Goal: Transaction & Acquisition: Download file/media

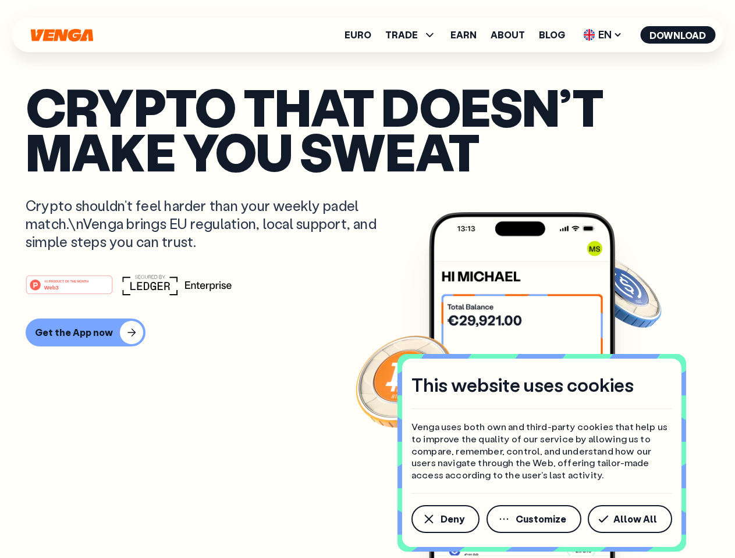
click at [367, 279] on div "#1 PRODUCT OF THE MONTH Web3" at bounding box center [367, 285] width 683 height 21
click at [444, 519] on span "Deny" at bounding box center [452, 519] width 24 height 9
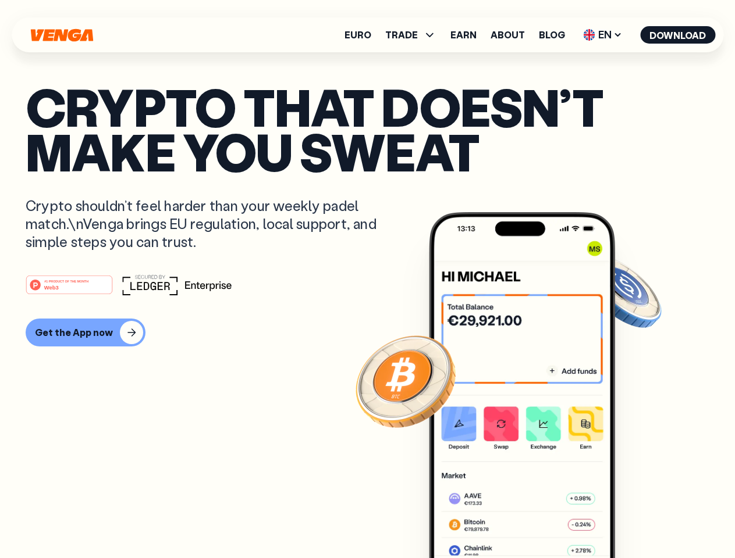
click at [535, 519] on img at bounding box center [522, 407] width 186 height 390
click at [632, 519] on article "Crypto that doesn’t make you sweat Crypto shouldn’t feel harder than your weekl…" at bounding box center [367, 302] width 683 height 436
click at [414, 35] on span "TRADE" at bounding box center [401, 34] width 33 height 9
click at [603, 35] on span "EN" at bounding box center [602, 35] width 47 height 19
click at [678, 35] on button "Download" at bounding box center [677, 34] width 75 height 17
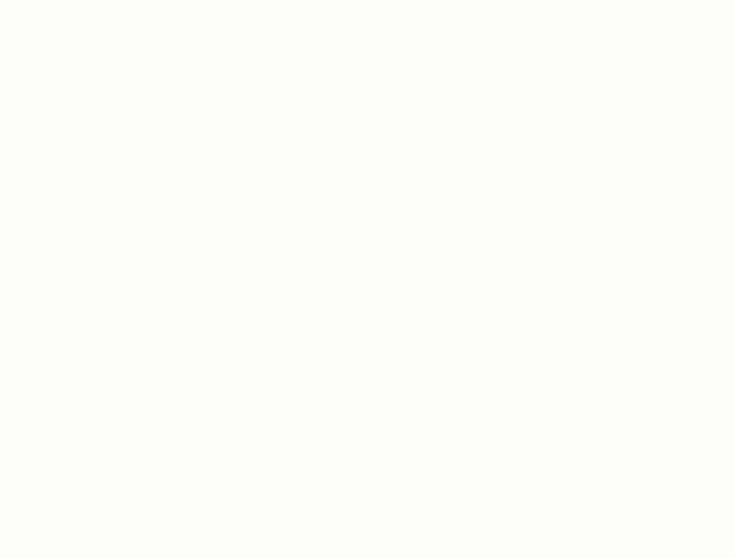
click at [367, 0] on html "This website uses cookies Venga uses both own and third-party cookies that help…" at bounding box center [367, 0] width 735 height 0
click at [84, 0] on html "This website uses cookies Venga uses both own and third-party cookies that help…" at bounding box center [367, 0] width 735 height 0
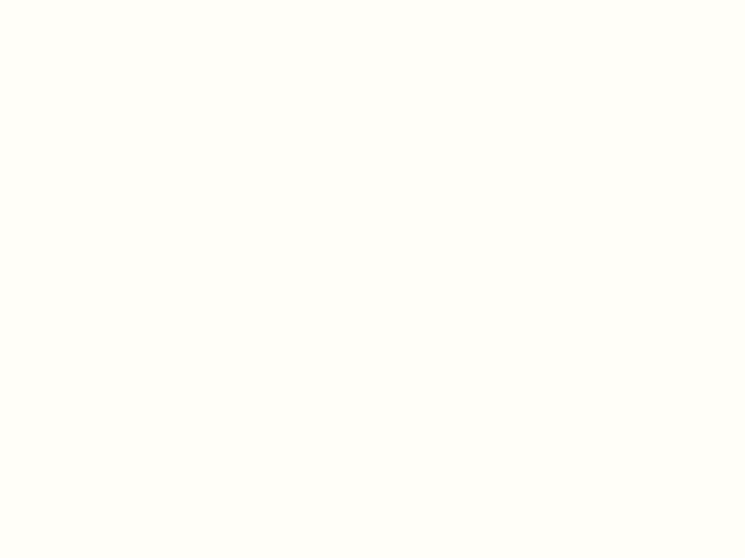
click at [71, 0] on html "This website uses cookies Venga uses both own and third-party cookies that help…" at bounding box center [372, 0] width 745 height 0
